Goal: Check status: Check status

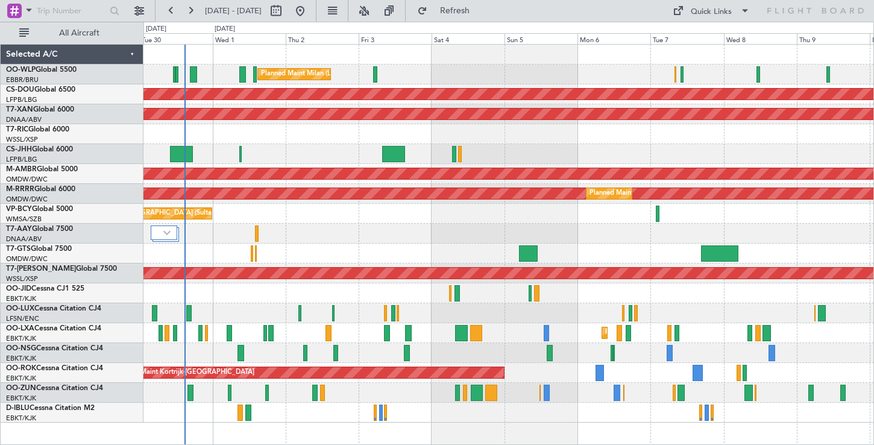
click at [308, 75] on div "Planned Maint Milan (Linate)" at bounding box center [508, 74] width 730 height 20
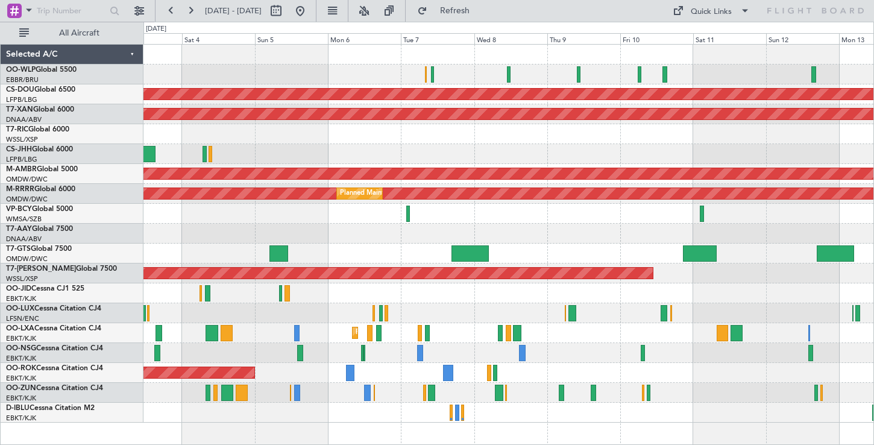
click at [416, 164] on div "Planned Maint [GEOGRAPHIC_DATA] (Seletar)" at bounding box center [508, 174] width 730 height 20
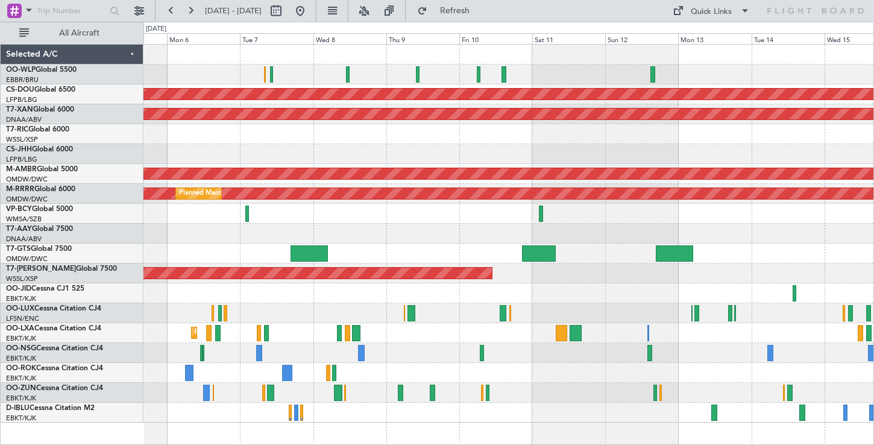
click at [316, 63] on div "Planned Maint London ([GEOGRAPHIC_DATA]) AOG Maint [GEOGRAPHIC_DATA] (Al Maktou…" at bounding box center [508, 234] width 730 height 378
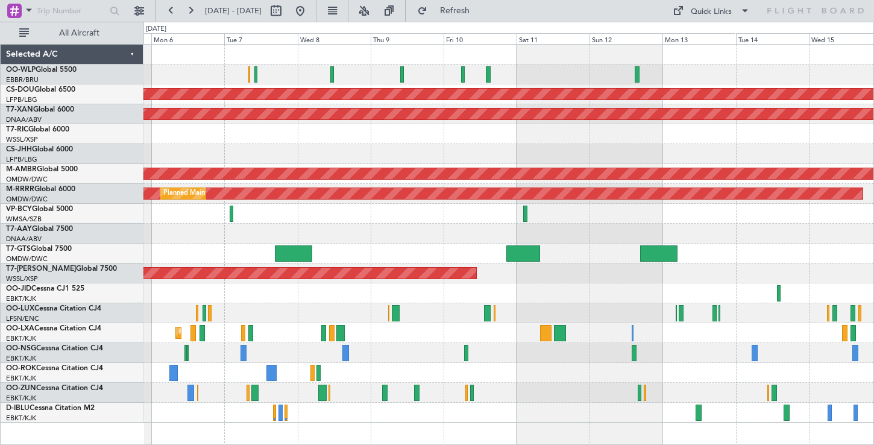
click at [469, 134] on div "Planned Maint London ([GEOGRAPHIC_DATA]) AOG Maint [GEOGRAPHIC_DATA] (Al Maktou…" at bounding box center [508, 234] width 730 height 378
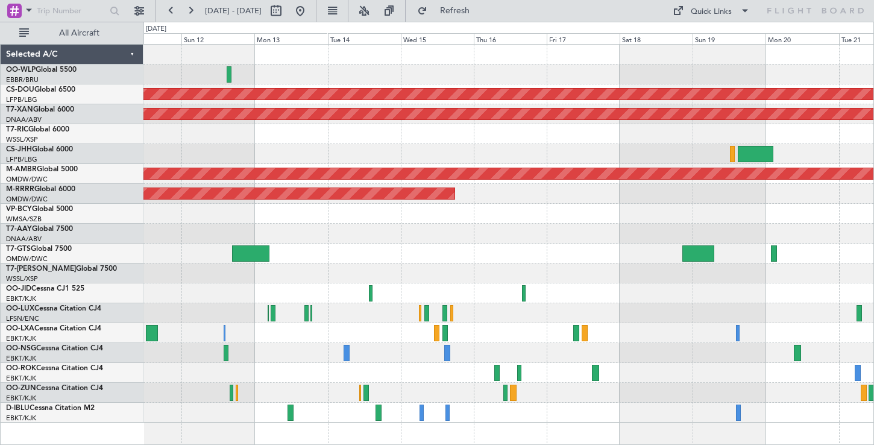
click at [360, 146] on div "Planned Maint London ([GEOGRAPHIC_DATA]) AOG Maint [GEOGRAPHIC_DATA] (Al Maktou…" at bounding box center [508, 234] width 730 height 378
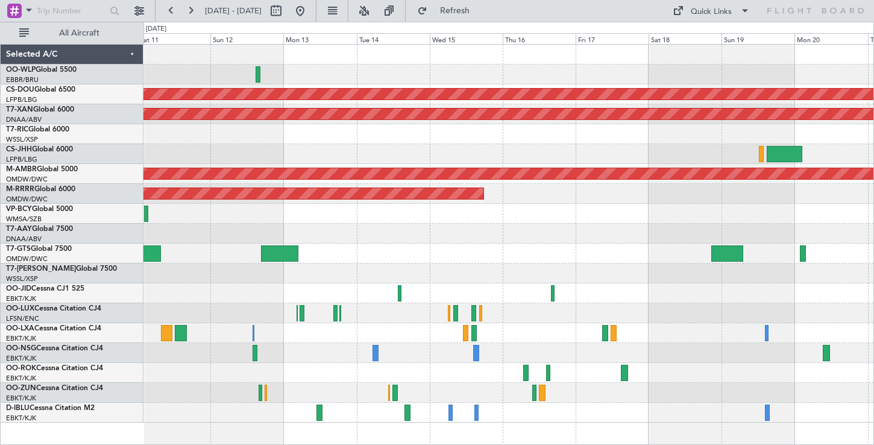
click at [446, 184] on div "Planned Maint London ([GEOGRAPHIC_DATA]) AOG Maint [GEOGRAPHIC_DATA] (Al Maktou…" at bounding box center [508, 234] width 730 height 378
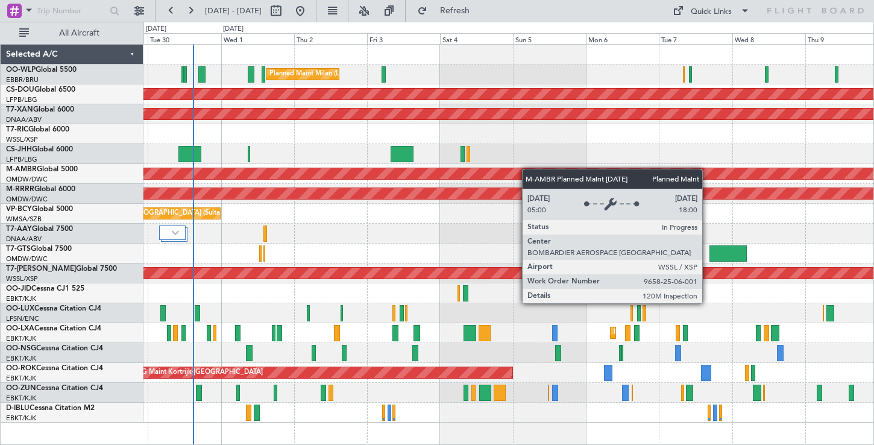
click at [547, 173] on div "Planned Maint [GEOGRAPHIC_DATA] (Seletar)" at bounding box center [664, 173] width 1878 height 11
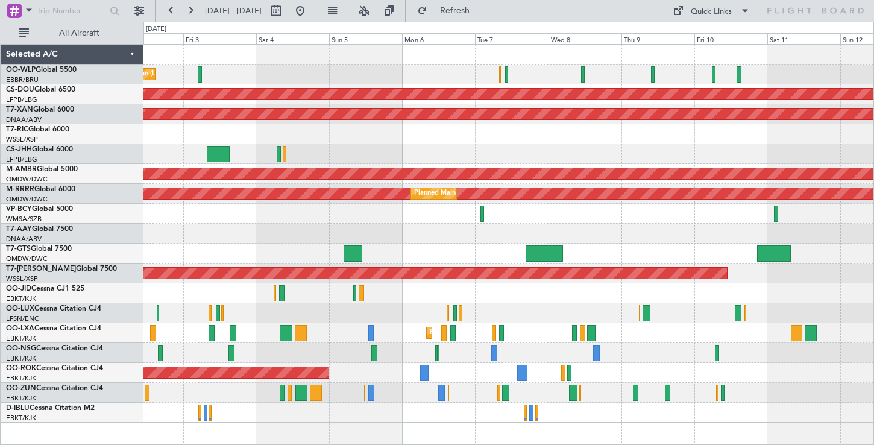
click at [288, 159] on div at bounding box center [508, 154] width 730 height 20
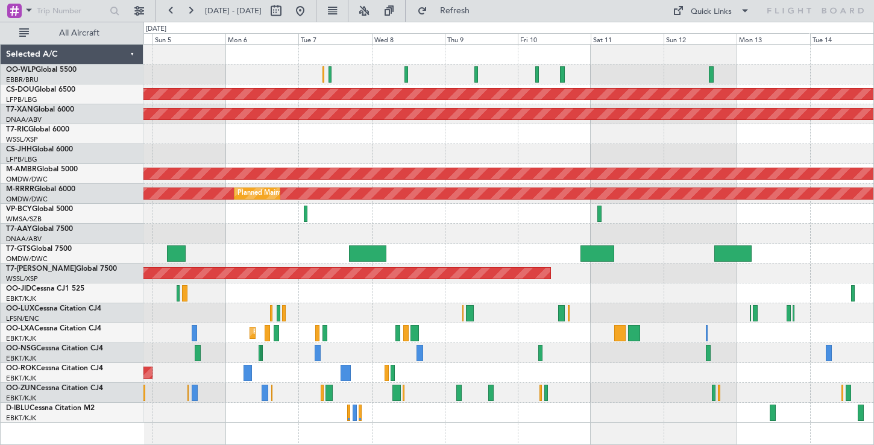
click at [574, 156] on div "Planned Maint Milan (Linate) Planned Maint [GEOGRAPHIC_DATA] ([GEOGRAPHIC_DATA]…" at bounding box center [508, 234] width 730 height 378
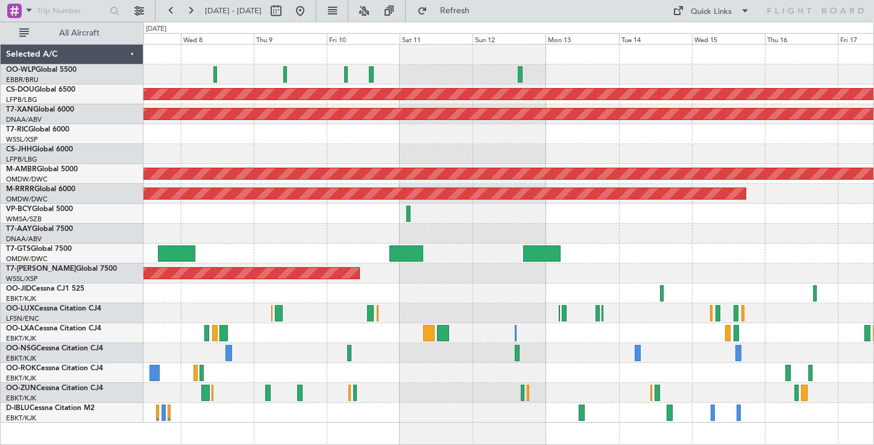
click at [348, 152] on div at bounding box center [508, 154] width 730 height 20
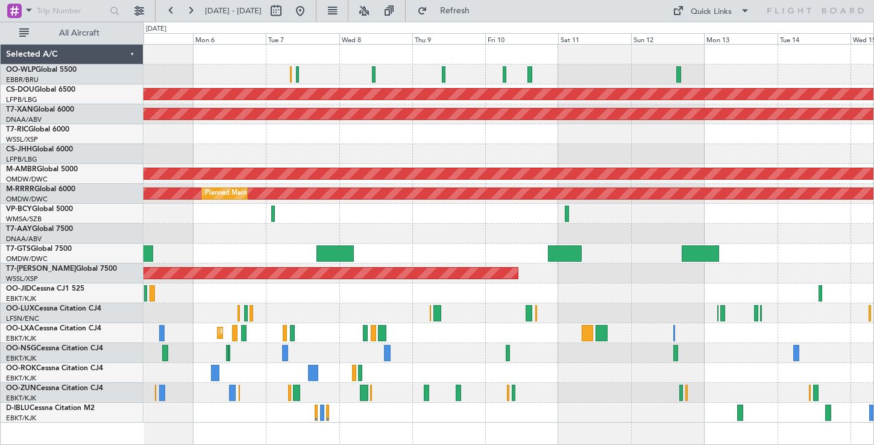
click at [654, 144] on div "Planned Maint London ([GEOGRAPHIC_DATA]) AOG Maint [GEOGRAPHIC_DATA] (Al Maktou…" at bounding box center [508, 234] width 730 height 378
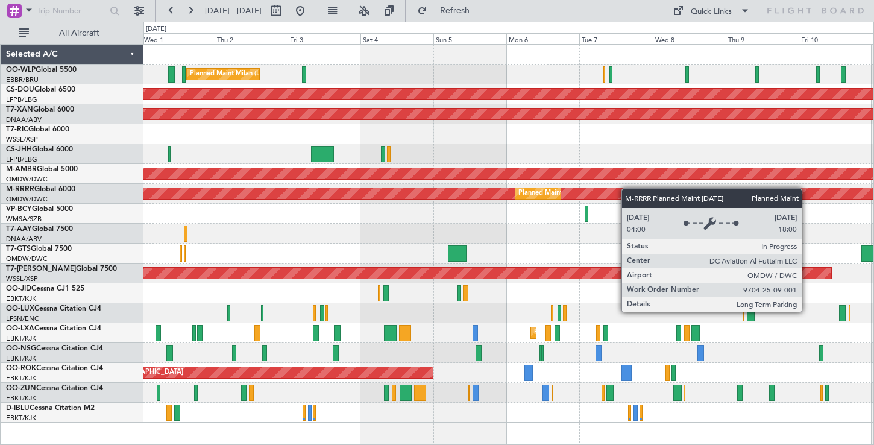
click at [638, 197] on div "Planned Maint Milan (Linate) Planned Maint [GEOGRAPHIC_DATA] ([GEOGRAPHIC_DATA]…" at bounding box center [508, 234] width 730 height 378
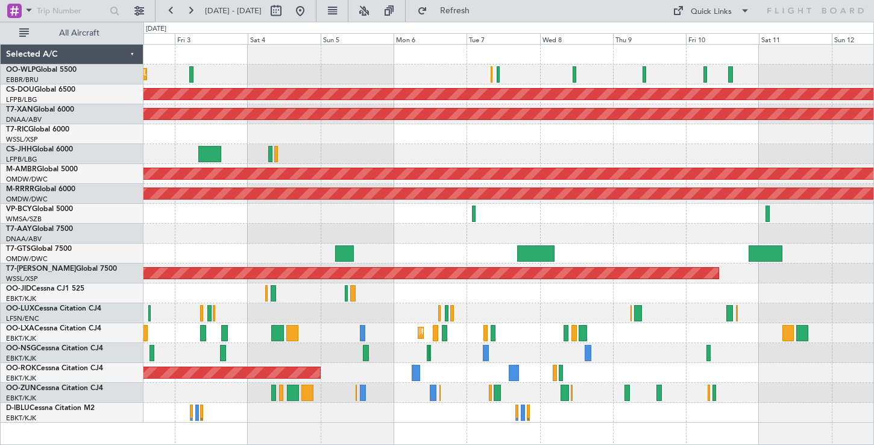
click at [227, 72] on div "Planned Maint Milan (Linate)" at bounding box center [508, 74] width 730 height 20
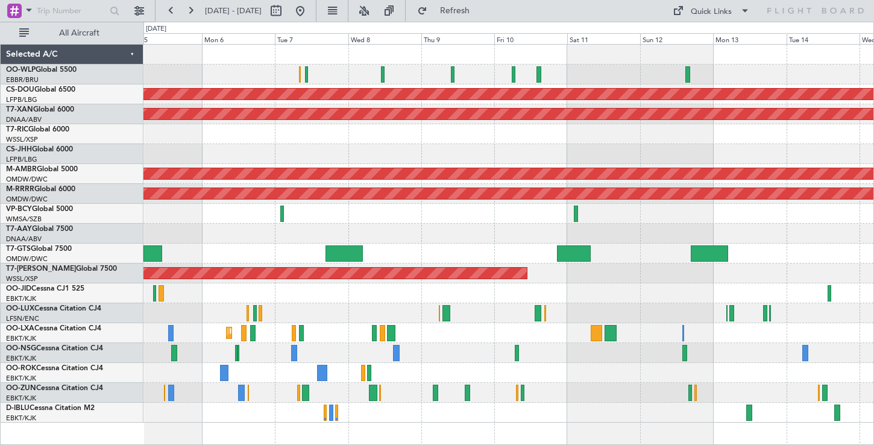
click at [447, 160] on div at bounding box center [508, 154] width 730 height 20
click at [349, 150] on div "Planned Maint London ([GEOGRAPHIC_DATA]) AOG Maint [GEOGRAPHIC_DATA] (Al Maktou…" at bounding box center [508, 234] width 730 height 378
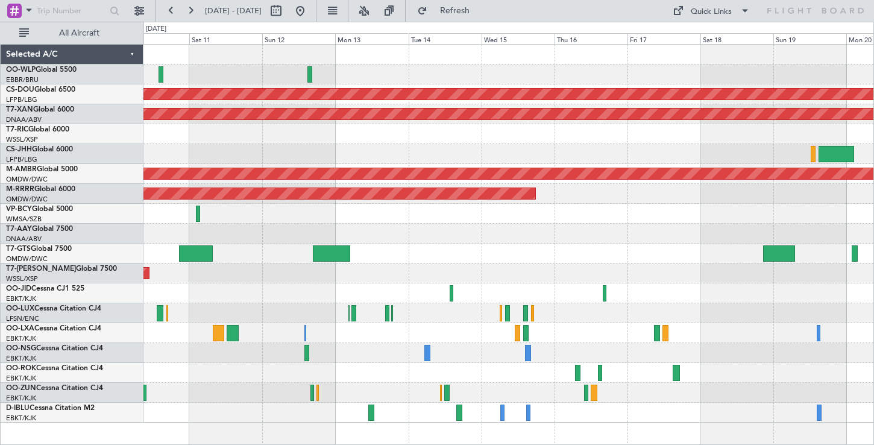
click at [339, 155] on div at bounding box center [508, 154] width 730 height 20
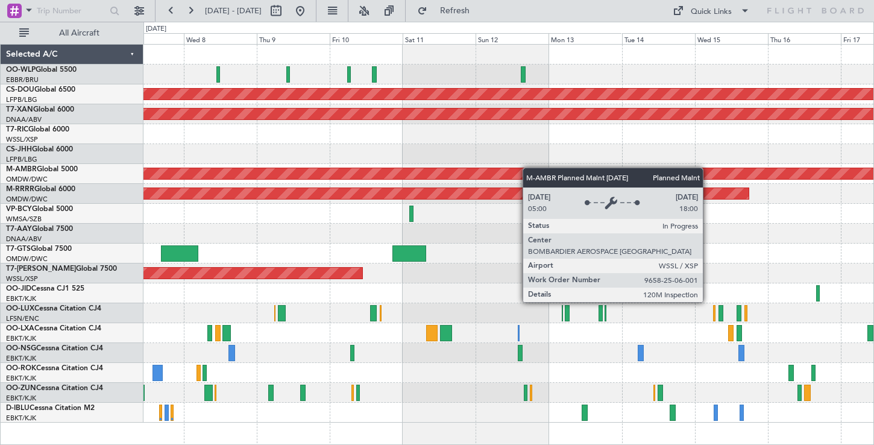
click at [531, 169] on div "Planned Maint London ([GEOGRAPHIC_DATA]) AOG Maint [GEOGRAPHIC_DATA] (Al Maktou…" at bounding box center [508, 234] width 730 height 378
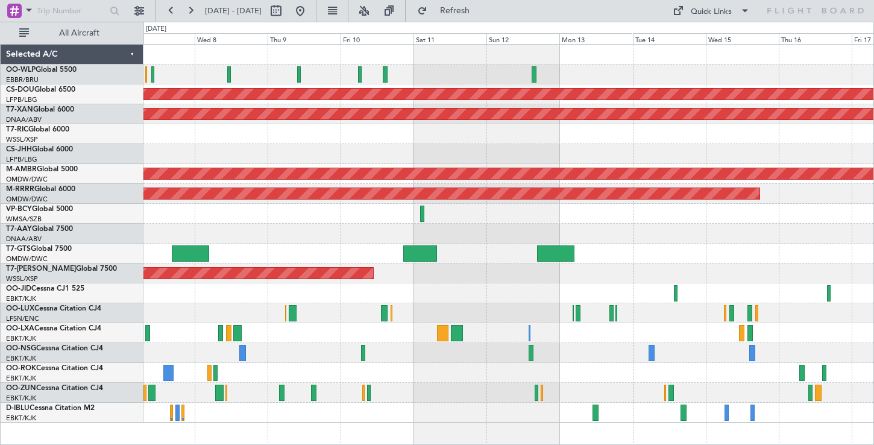
click at [681, 149] on div at bounding box center [508, 154] width 730 height 20
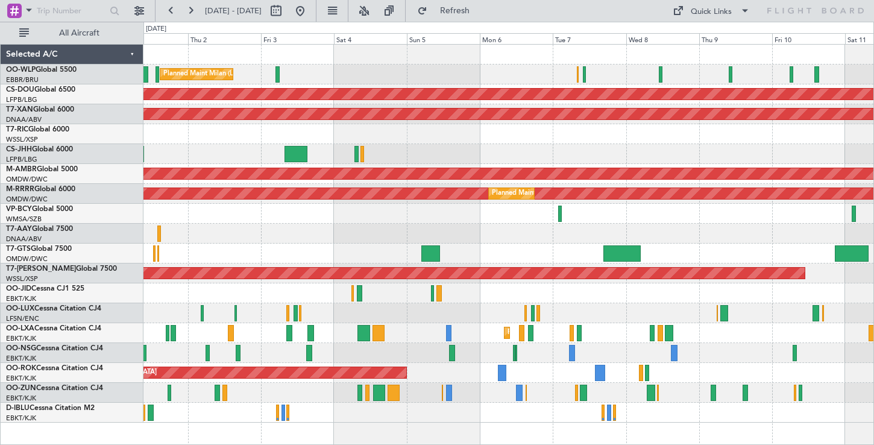
click at [714, 126] on div at bounding box center [508, 134] width 730 height 20
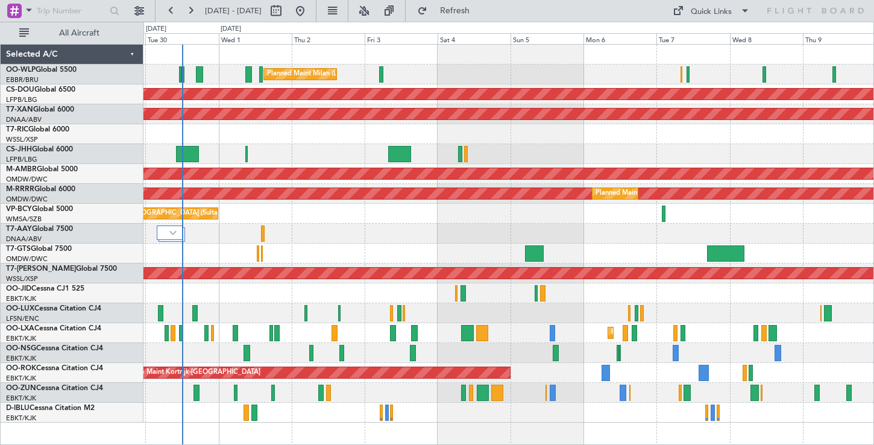
click at [318, 128] on div at bounding box center [508, 134] width 730 height 20
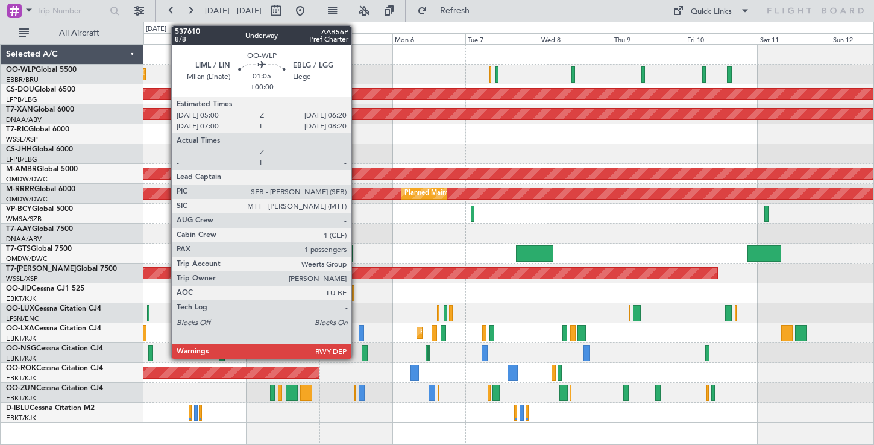
click at [293, 75] on div "Planned Maint Milan (Linate)" at bounding box center [508, 74] width 730 height 20
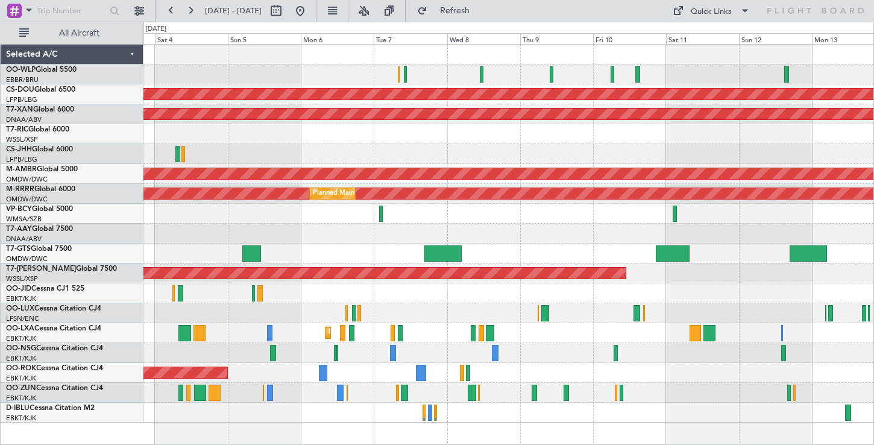
click at [498, 137] on div at bounding box center [508, 134] width 730 height 20
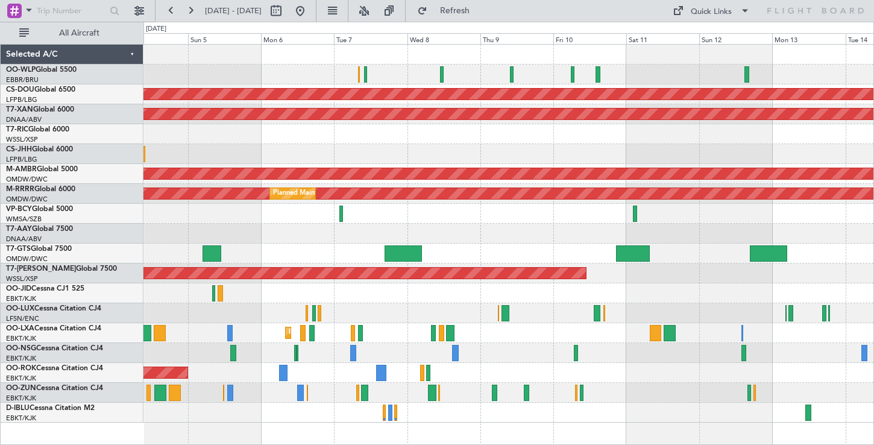
click at [690, 72] on div "Planned Maint Milan (Linate)" at bounding box center [508, 74] width 730 height 20
